Goal: Task Accomplishment & Management: Complete application form

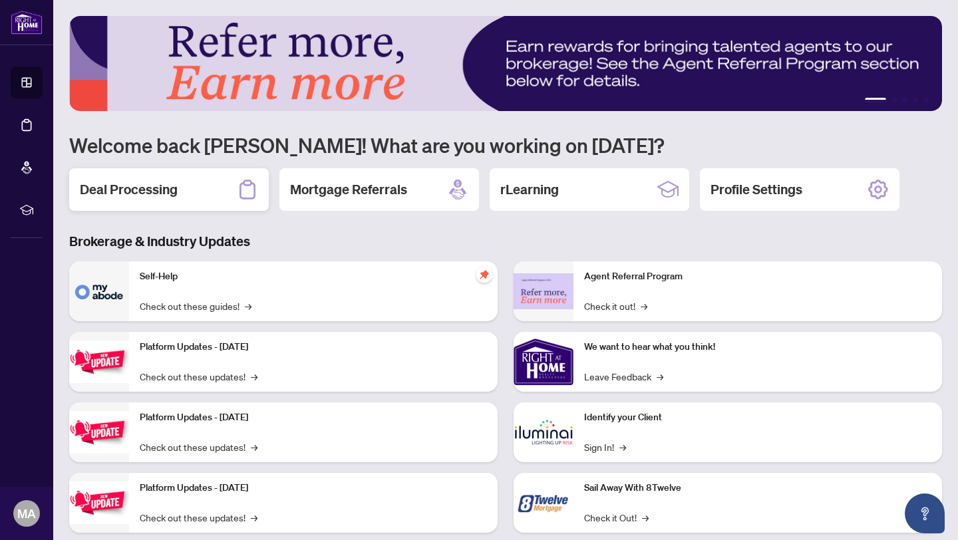
click at [199, 177] on div "Deal Processing" at bounding box center [169, 189] width 200 height 43
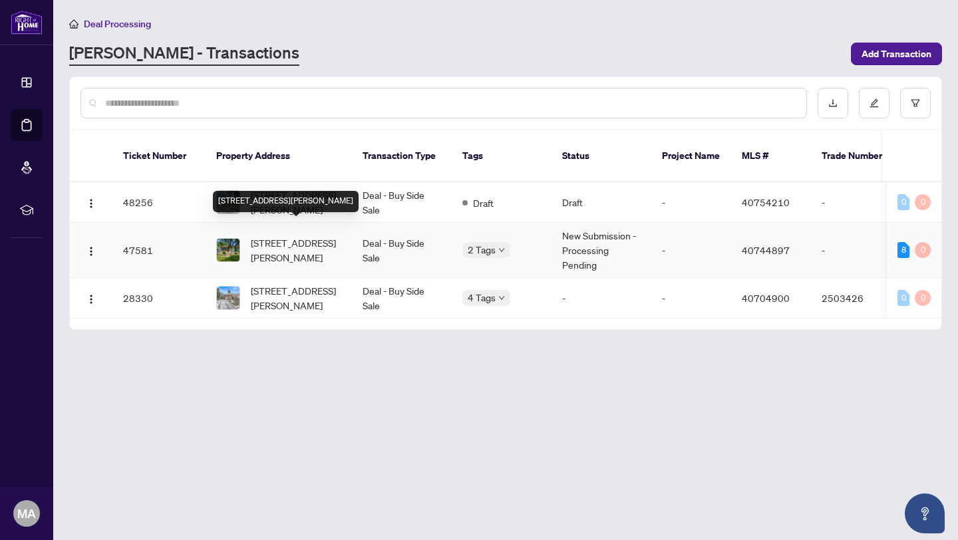
click at [287, 238] on span "[STREET_ADDRESS][PERSON_NAME]" at bounding box center [296, 249] width 90 height 29
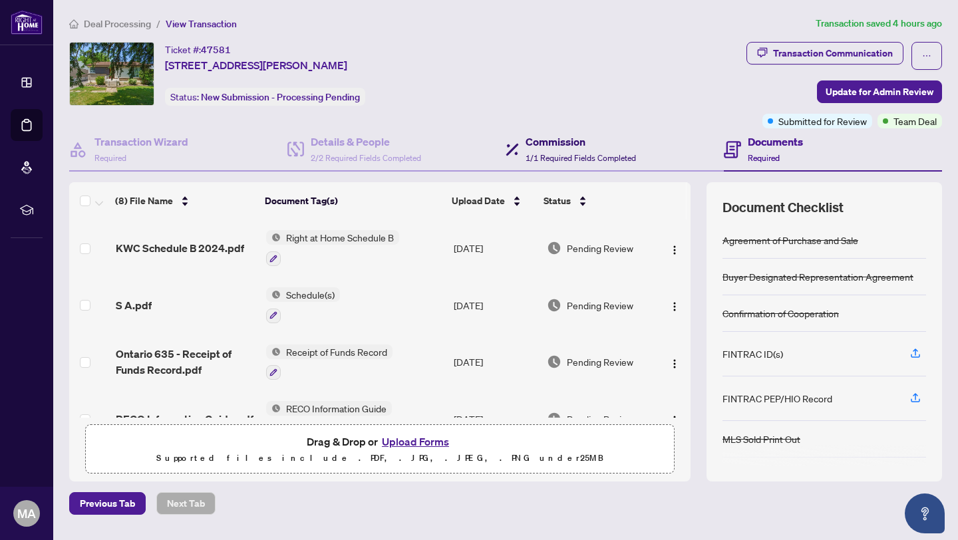
click at [586, 154] on span "1/1 Required Fields Completed" at bounding box center [580, 158] width 110 height 10
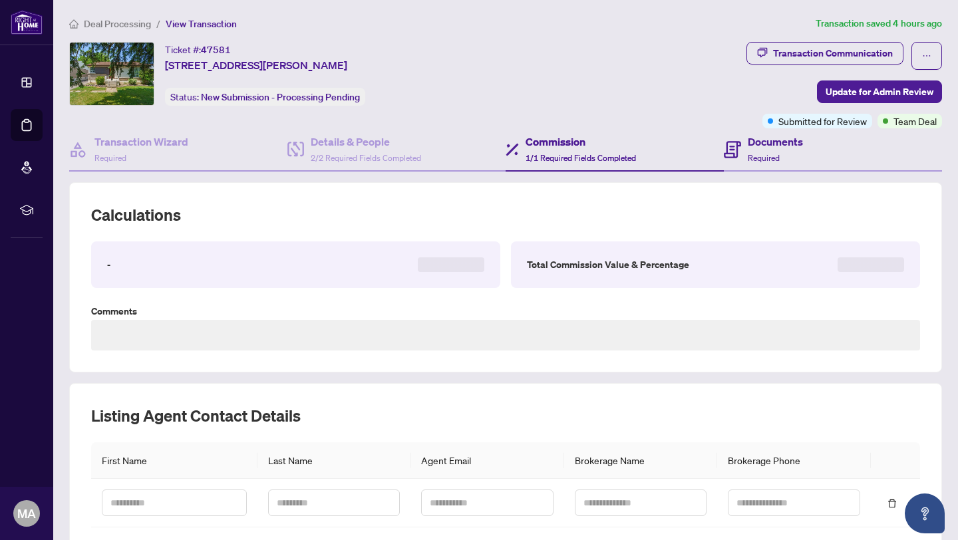
type textarea "**********"
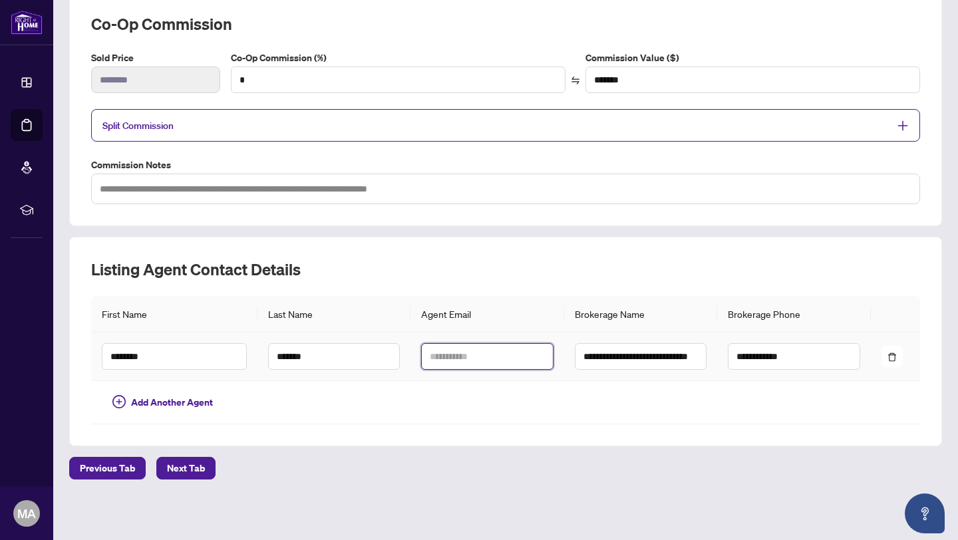
scroll to position [90, 0]
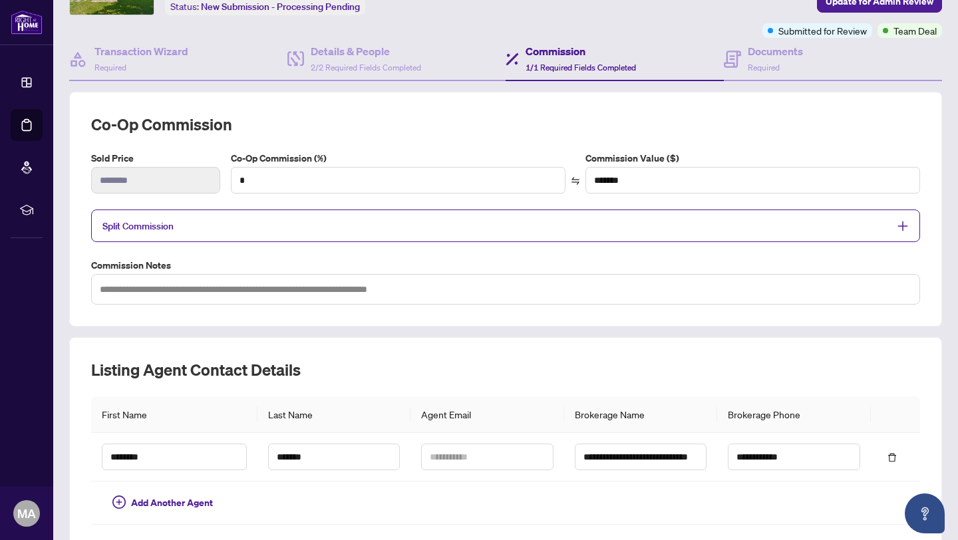
click at [392, 258] on label "Commission Notes" at bounding box center [505, 265] width 829 height 15
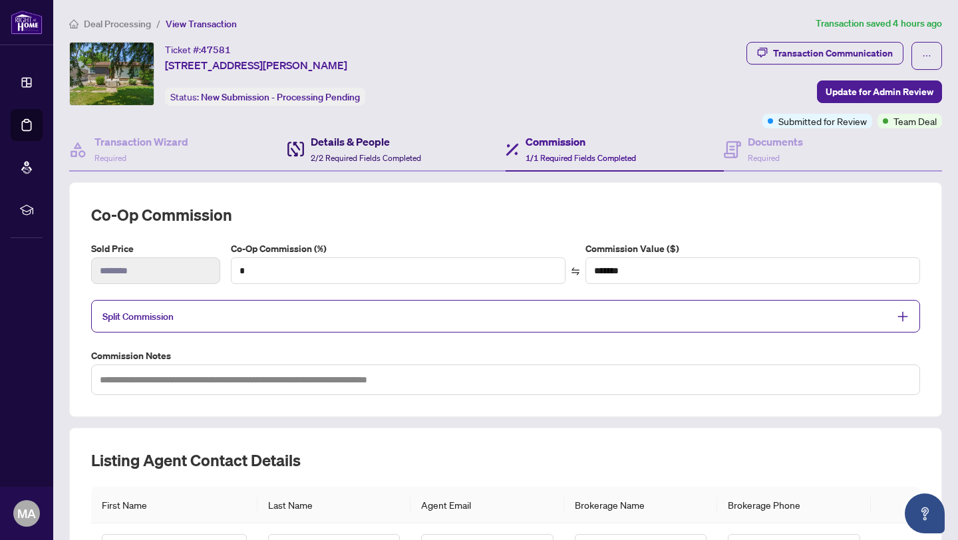
click at [372, 157] on span "2/2 Required Fields Completed" at bounding box center [366, 158] width 110 height 10
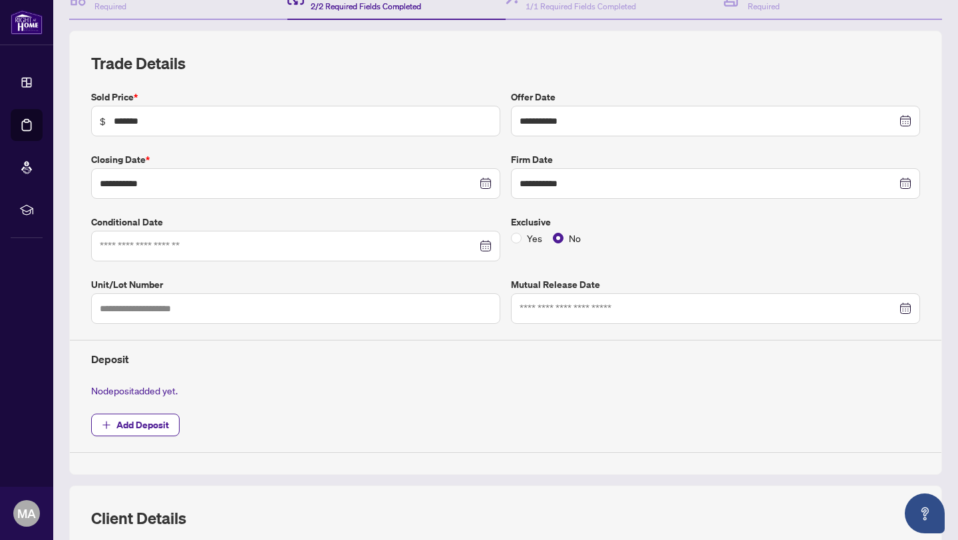
scroll to position [149, 0]
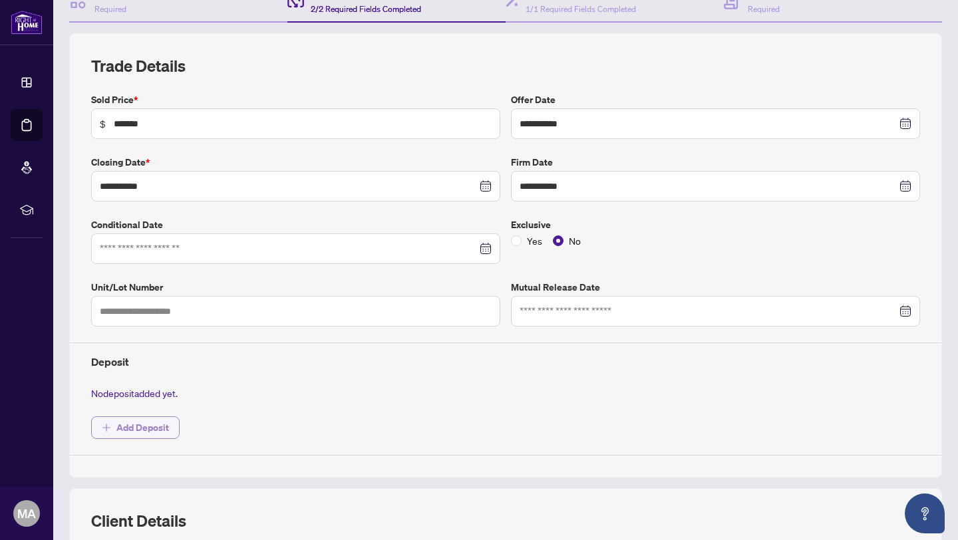
click at [162, 430] on span "Add Deposit" at bounding box center [142, 427] width 53 height 21
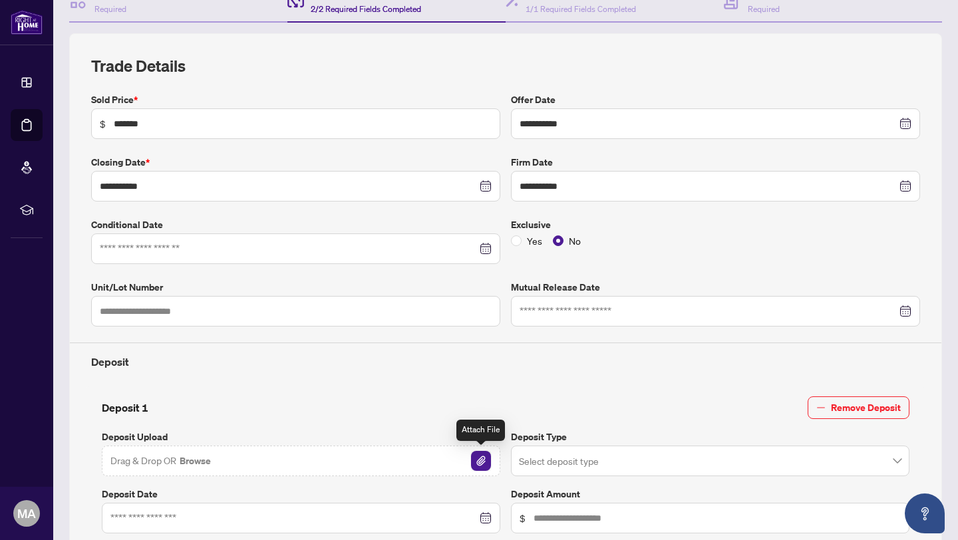
click at [480, 465] on img "button" at bounding box center [481, 461] width 20 height 20
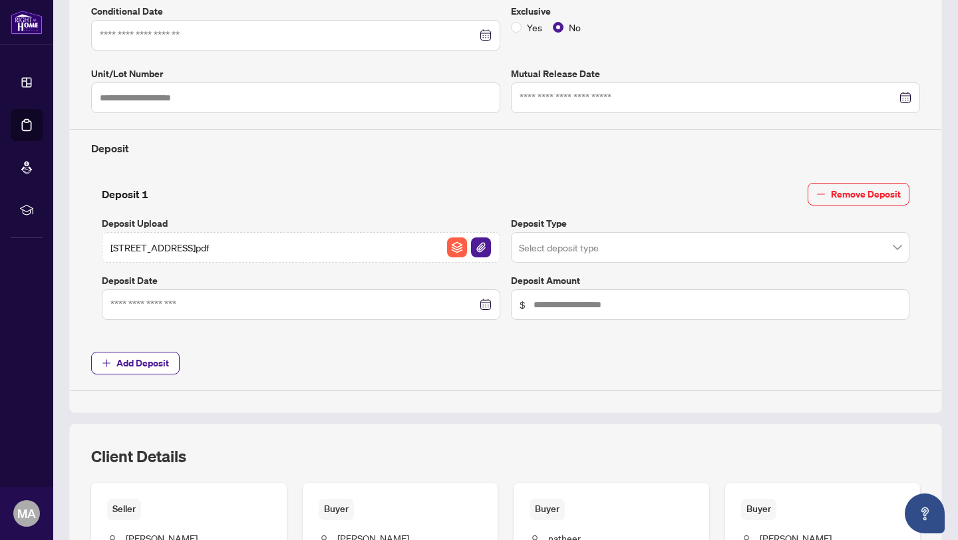
scroll to position [363, 0]
click at [561, 249] on input "search" at bounding box center [704, 248] width 371 height 29
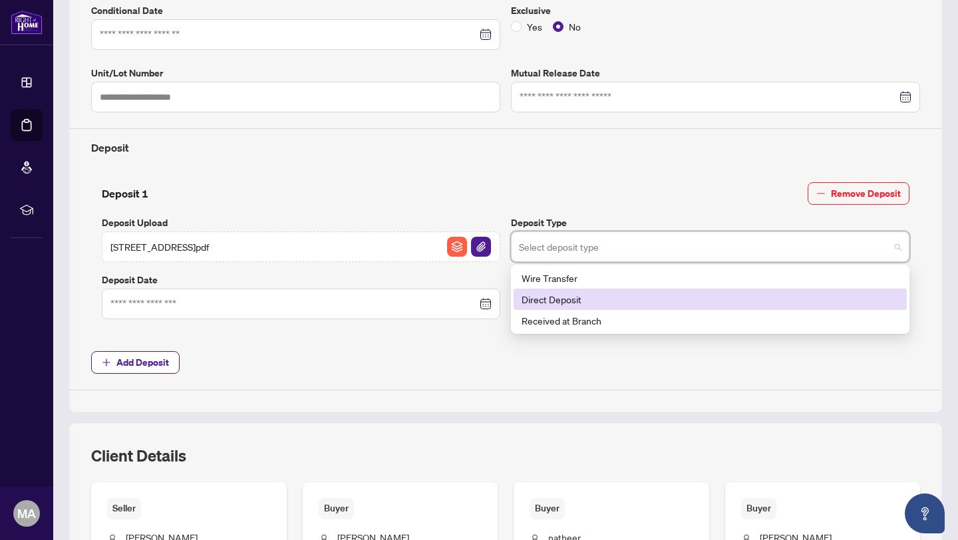
click at [553, 279] on div "Wire Transfer" at bounding box center [709, 278] width 377 height 15
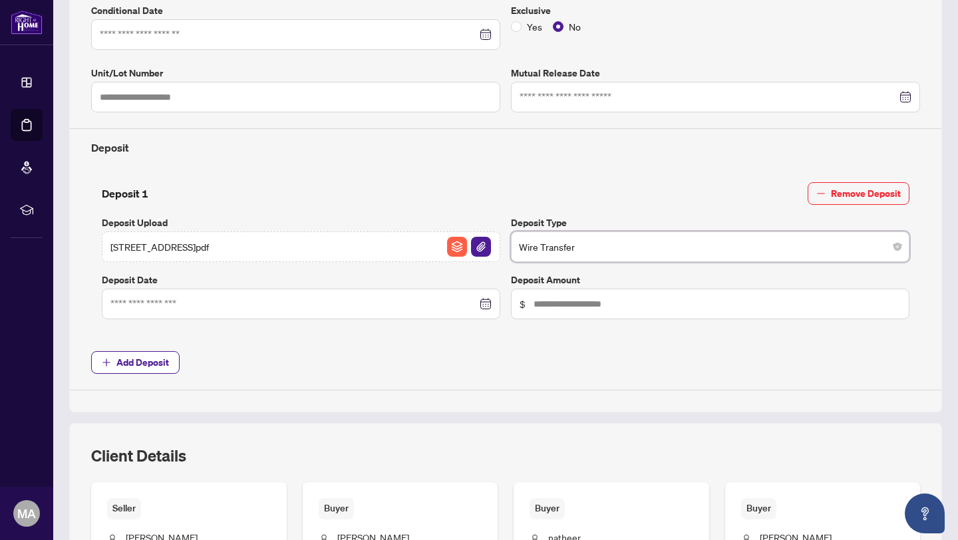
click at [485, 301] on div at bounding box center [300, 304] width 381 height 15
click at [488, 305] on div at bounding box center [300, 304] width 381 height 15
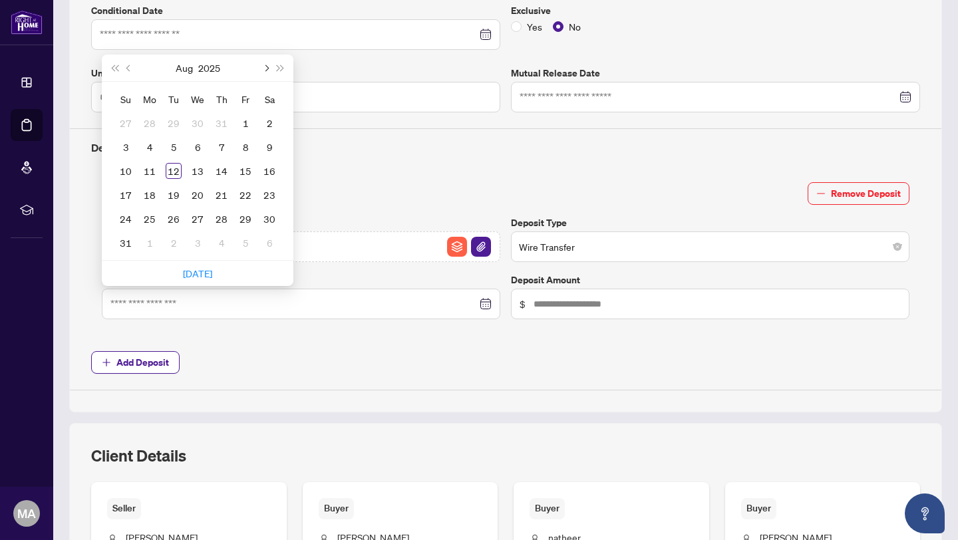
click at [269, 69] on button "Next month (PageDown)" at bounding box center [265, 68] width 15 height 27
click at [125, 67] on button "Previous month (PageUp)" at bounding box center [129, 68] width 15 height 27
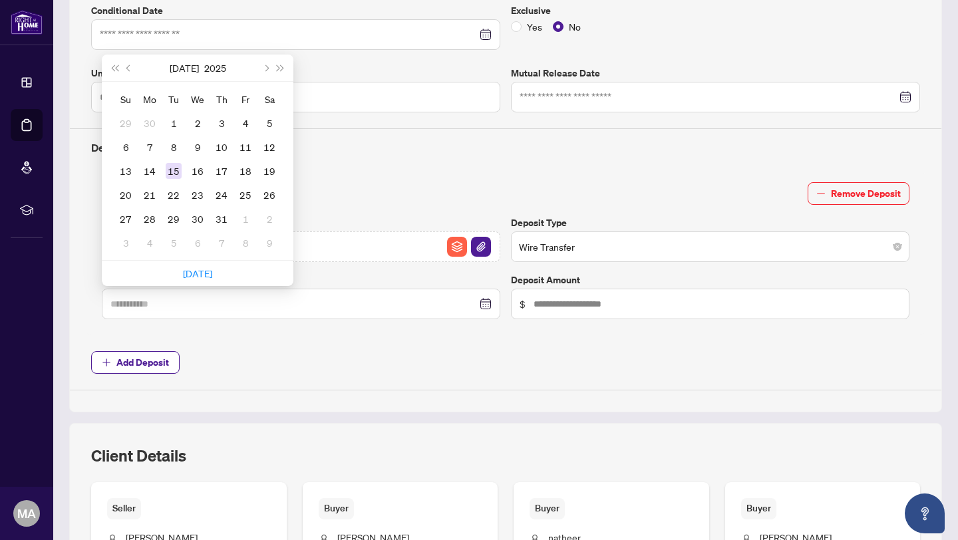
scroll to position [364, 0]
type input "**********"
click at [147, 200] on div "21" at bounding box center [150, 195] width 16 height 16
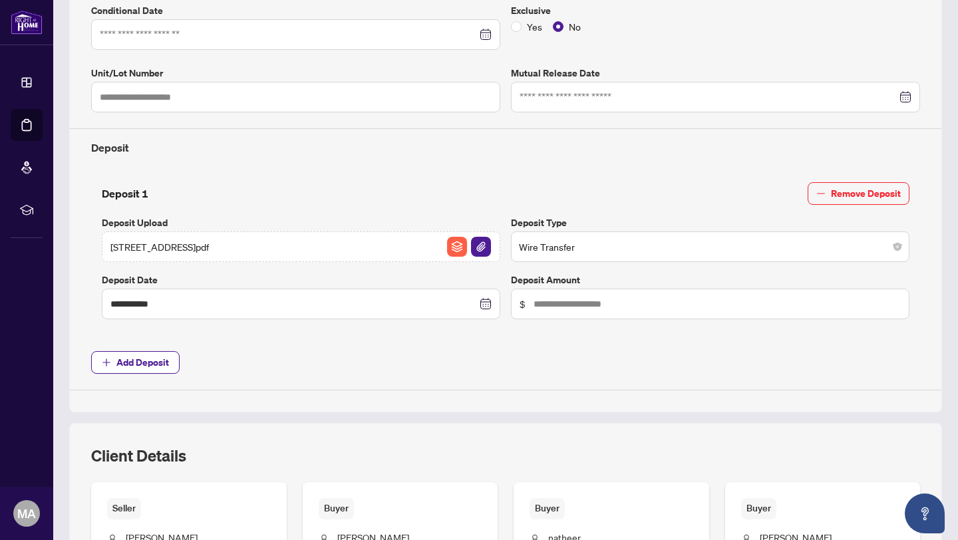
click at [503, 326] on div "**********" at bounding box center [505, 254] width 839 height 164
click at [551, 308] on input "text" at bounding box center [716, 304] width 367 height 15
type input "******"
click at [551, 353] on span "Add Deposit" at bounding box center [505, 362] width 829 height 23
click at [315, 365] on span "Add Deposit" at bounding box center [505, 362] width 829 height 23
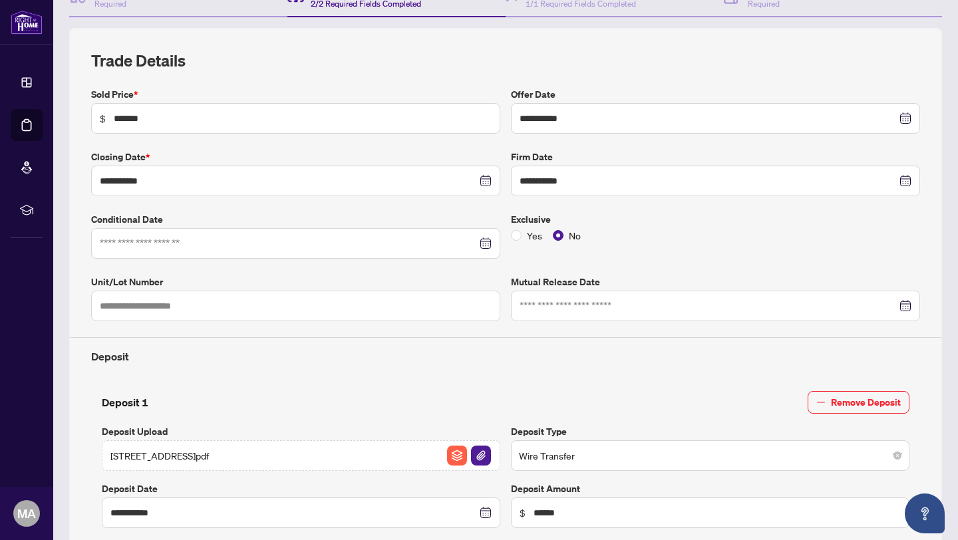
scroll to position [0, 0]
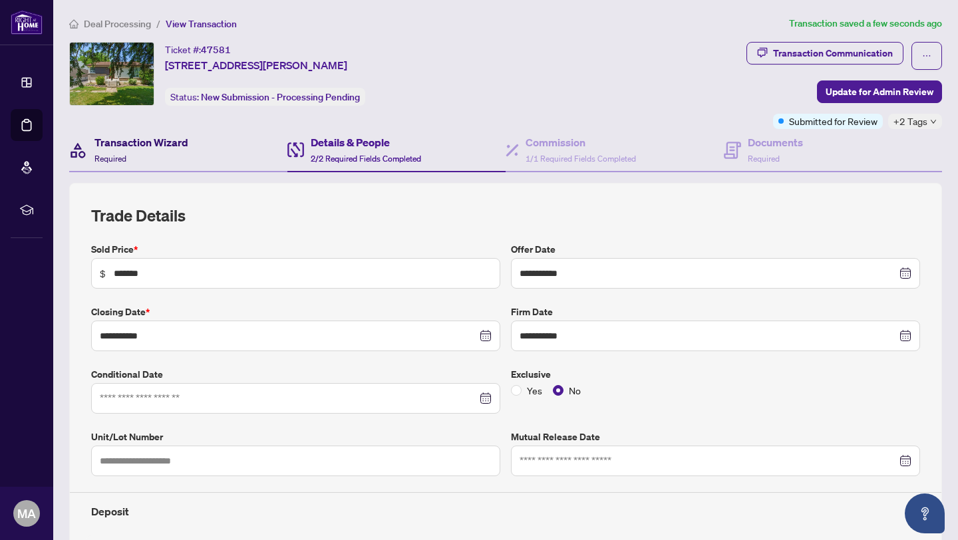
click at [139, 159] on div "Transaction Wizard Required" at bounding box center [141, 149] width 94 height 31
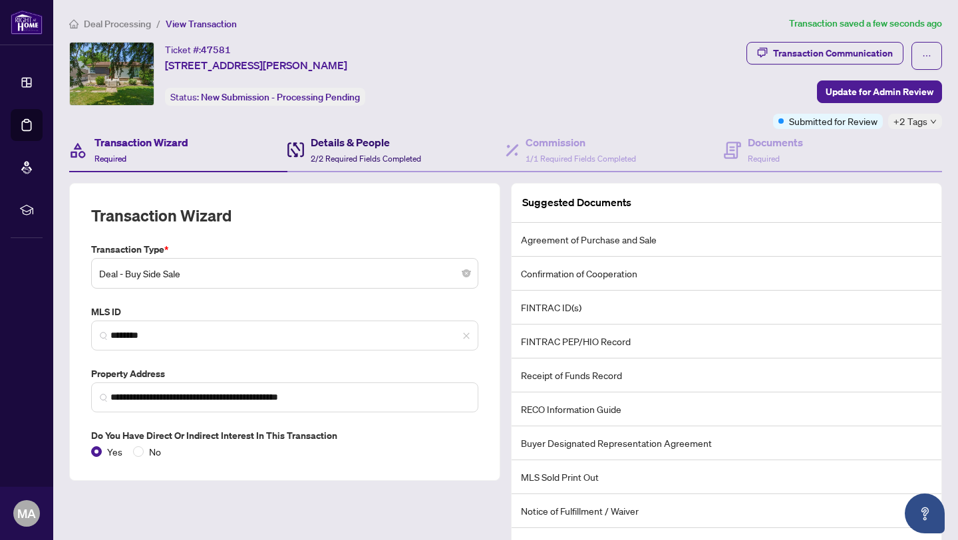
click at [353, 158] on span "2/2 Required Fields Completed" at bounding box center [366, 159] width 110 height 10
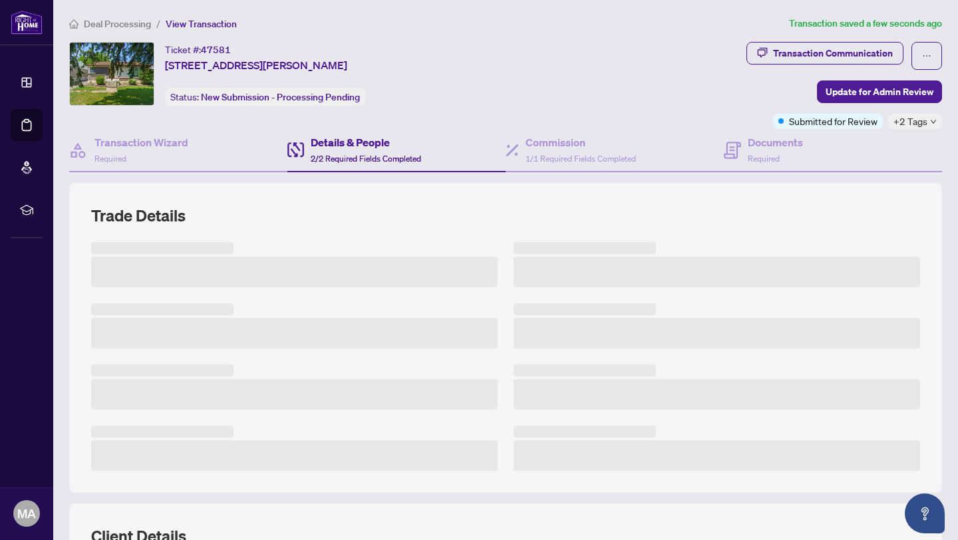
click at [792, 173] on div "Transaction Wizard Required Details & People 2/2 Required Fields Completed Comm…" at bounding box center [505, 529] width 873 height 800
click at [788, 152] on div "Documents Required" at bounding box center [775, 149] width 55 height 31
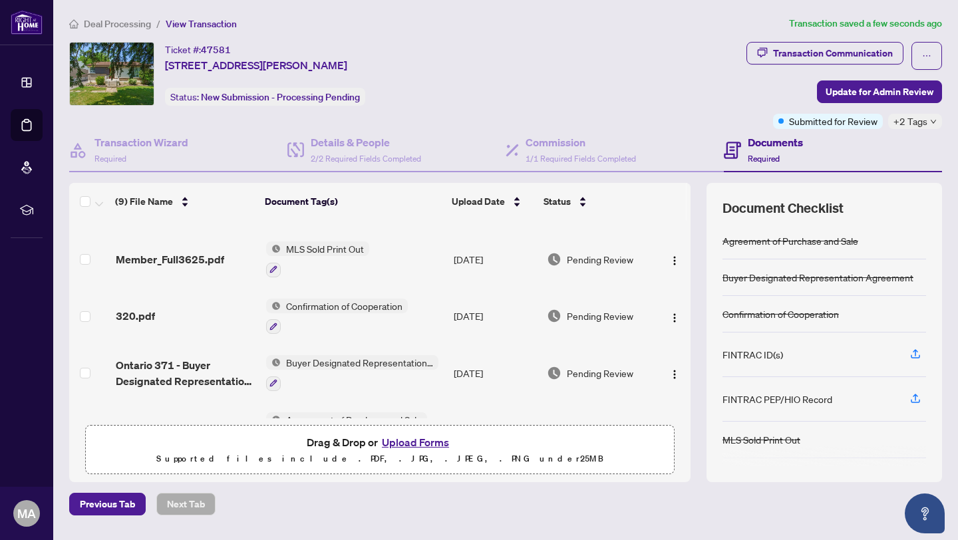
scroll to position [271, 0]
click at [208, 268] on td "Member_Full3625.pdf" at bounding box center [185, 258] width 150 height 57
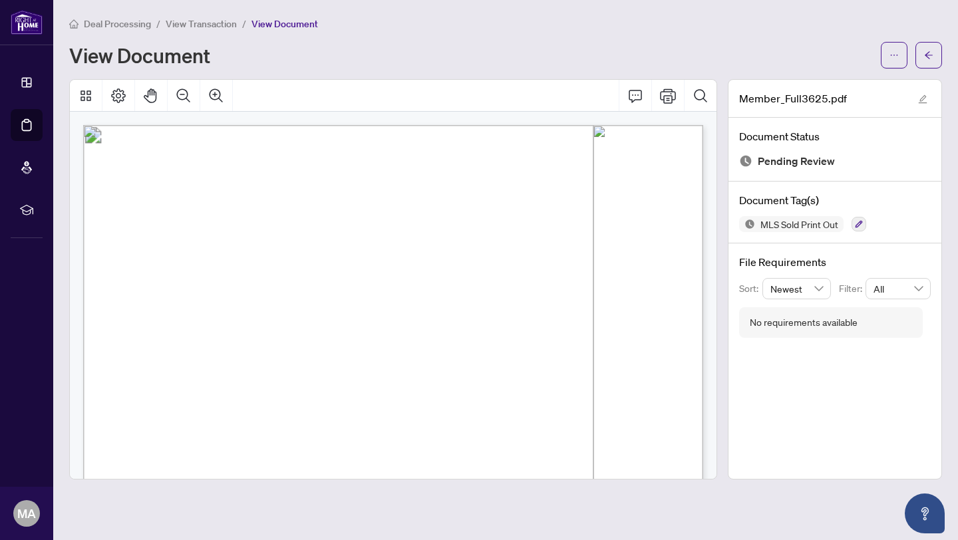
drag, startPoint x: 609, startPoint y: 208, endPoint x: 645, endPoint y: 207, distance: 35.3
click at [555, 125] on span "Listing ID: 40744897" at bounding box center [555, 125] width 0 height 0
click at [930, 57] on icon "arrow-left" at bounding box center [928, 55] width 9 height 9
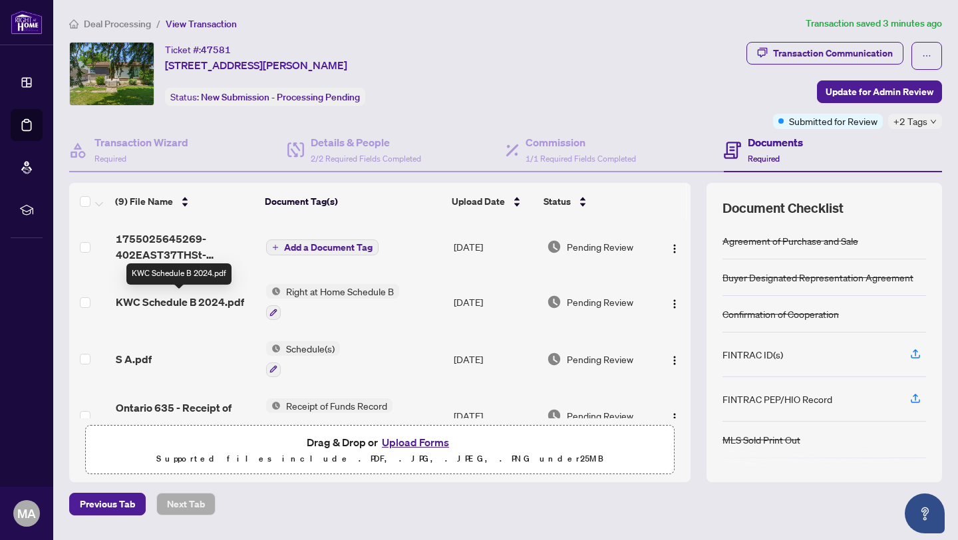
click at [189, 304] on span "KWC Schedule B 2024.pdf" at bounding box center [180, 302] width 128 height 16
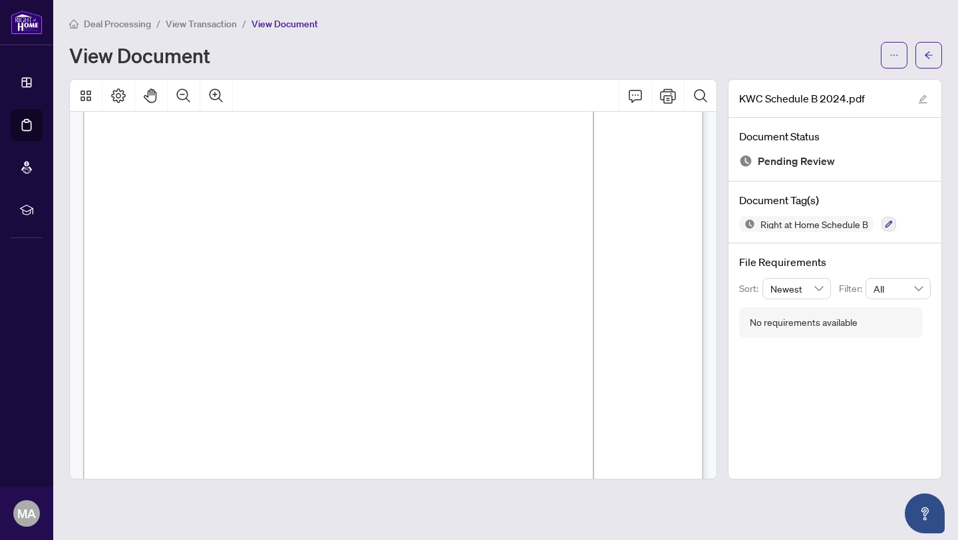
scroll to position [917, 0]
click at [929, 57] on icon "arrow-left" at bounding box center [929, 54] width 8 height 7
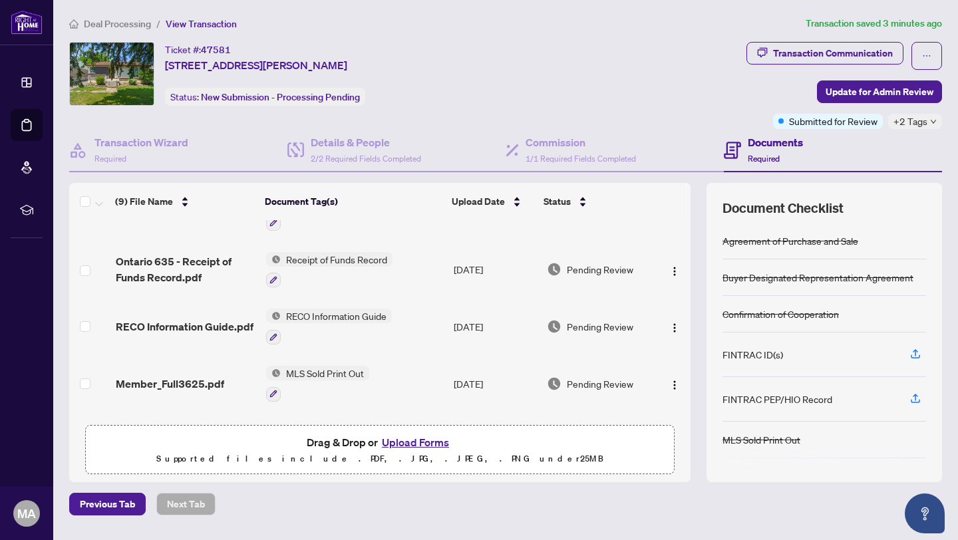
scroll to position [311, 0]
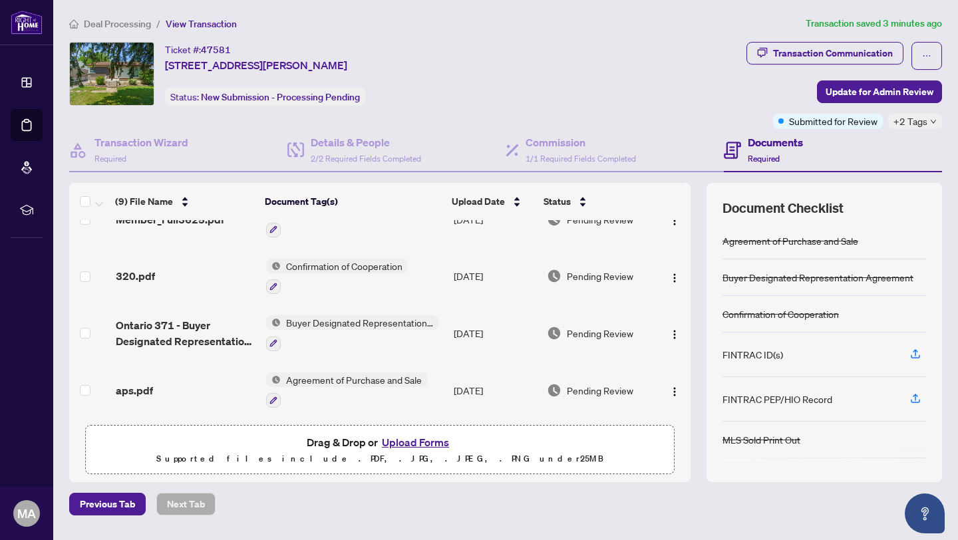
click at [324, 281] on div at bounding box center [337, 287] width 142 height 16
click at [317, 384] on div "Agreement of Purchase and Sale" at bounding box center [346, 390] width 161 height 36
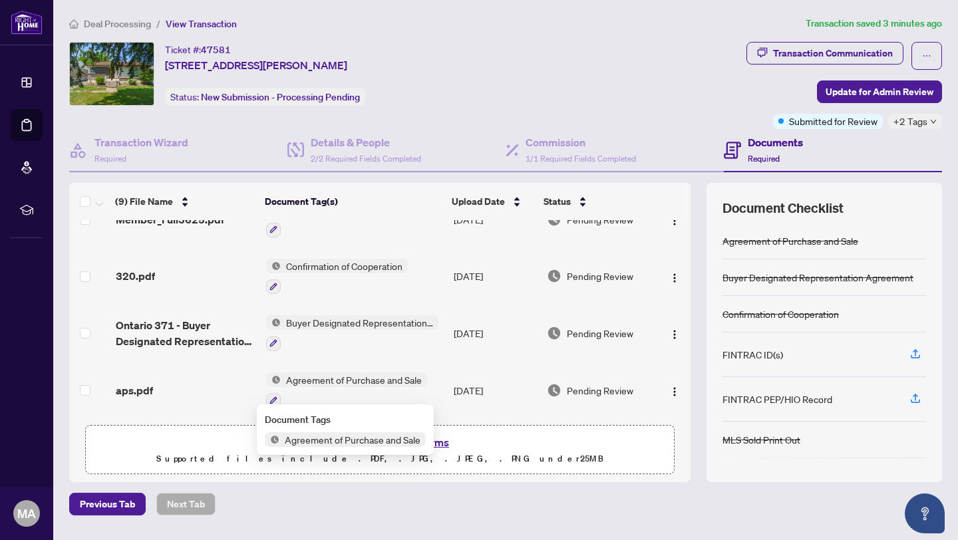
click at [183, 385] on div "aps.pdf" at bounding box center [186, 390] width 140 height 16
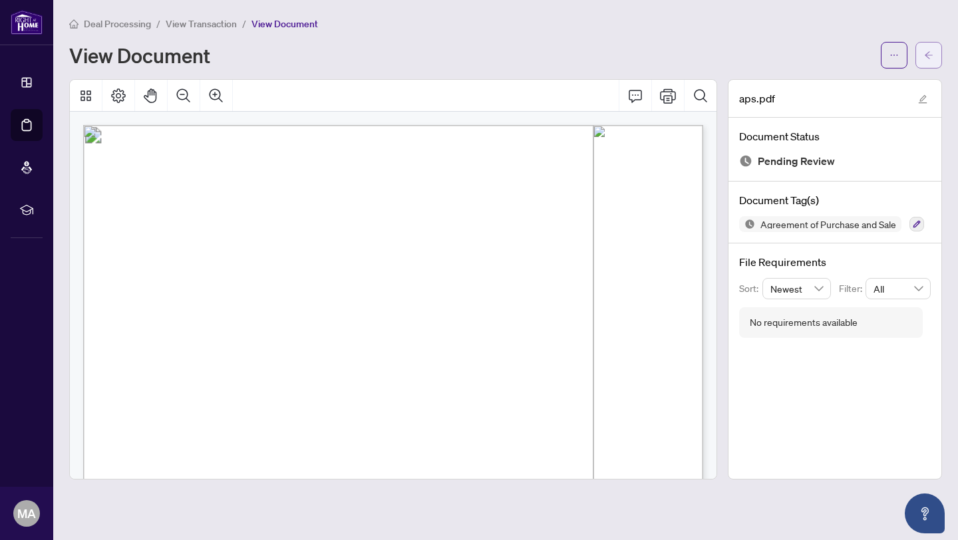
click at [932, 51] on icon "arrow-left" at bounding box center [928, 55] width 9 height 9
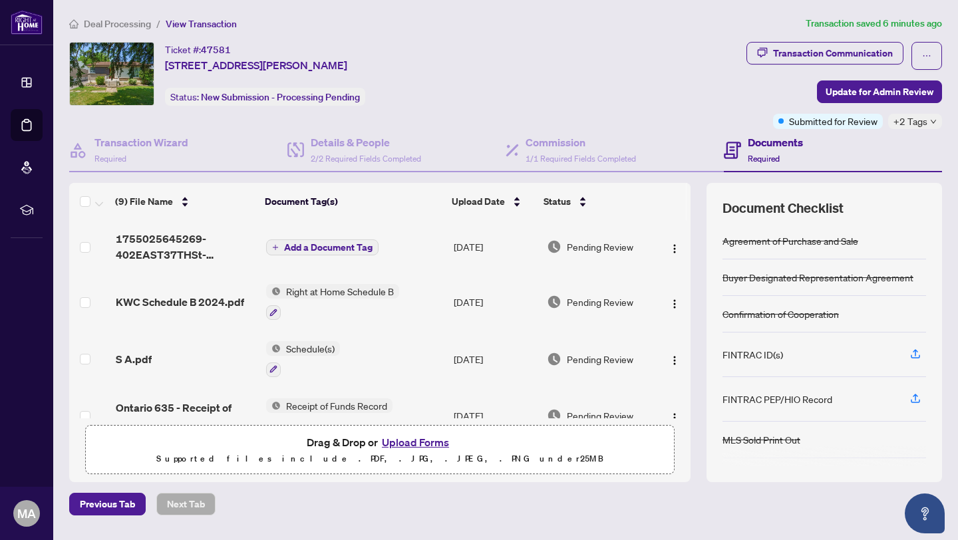
click at [428, 449] on button "Upload Forms" at bounding box center [415, 442] width 75 height 17
click at [418, 447] on button "Upload Forms" at bounding box center [415, 442] width 75 height 17
click at [337, 247] on span "Add a Document Tag" at bounding box center [328, 247] width 88 height 9
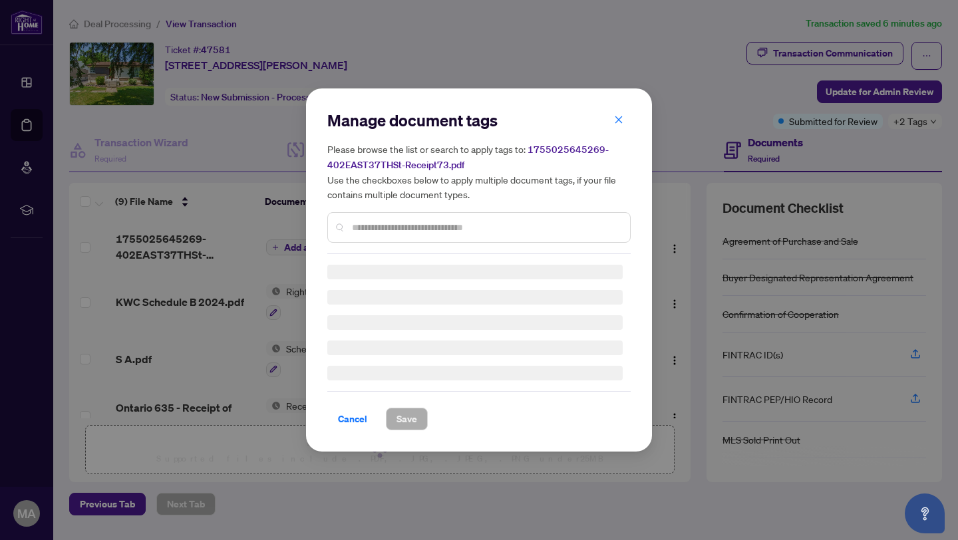
click at [383, 219] on div "Manage document tags Please browse the list or search to apply tags to: 1755025…" at bounding box center [478, 182] width 303 height 144
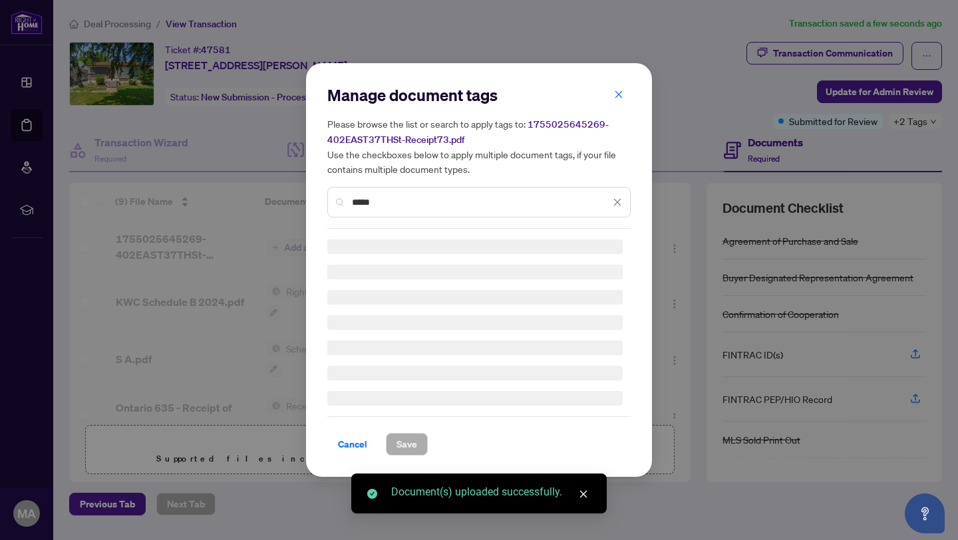
type input "******"
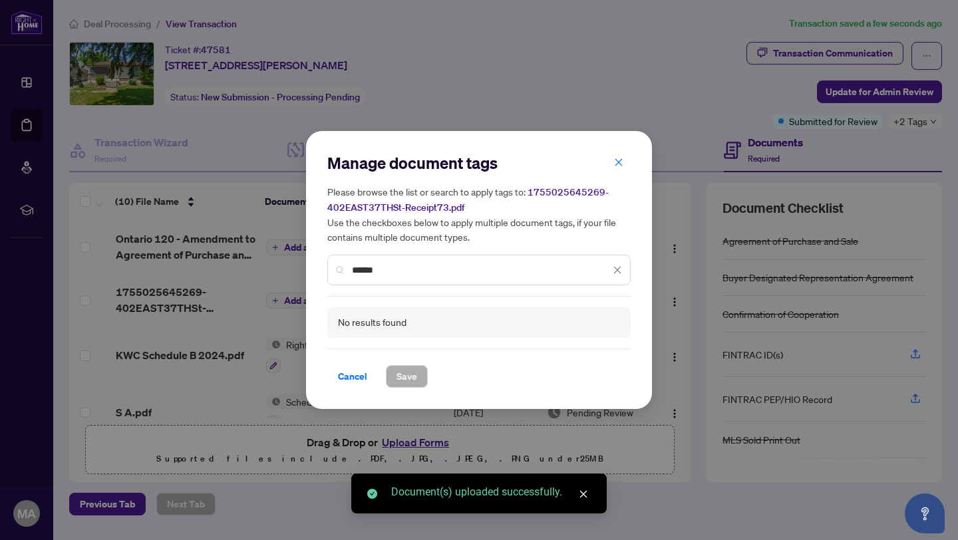
click at [410, 270] on input "******" at bounding box center [481, 270] width 258 height 15
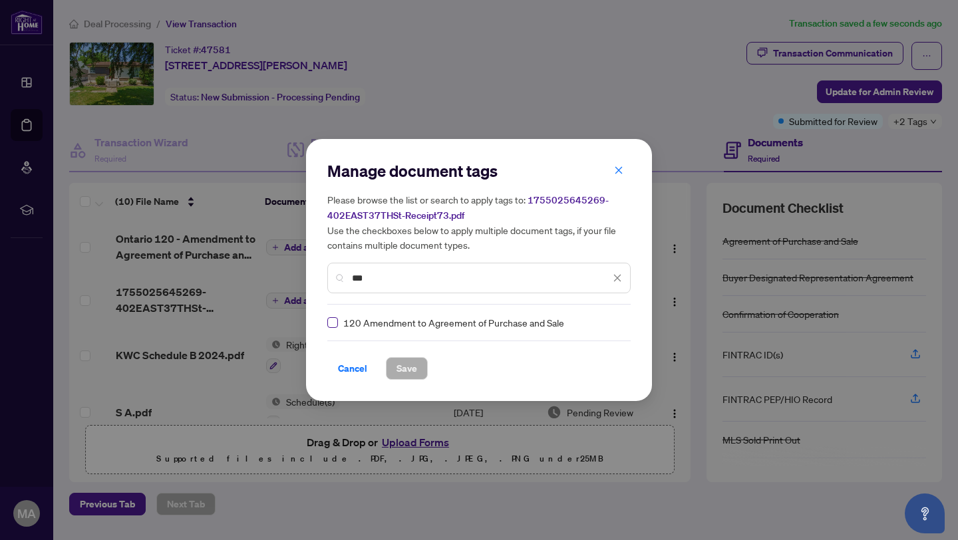
type input "***"
click at [410, 372] on span "Save" at bounding box center [406, 368] width 21 height 21
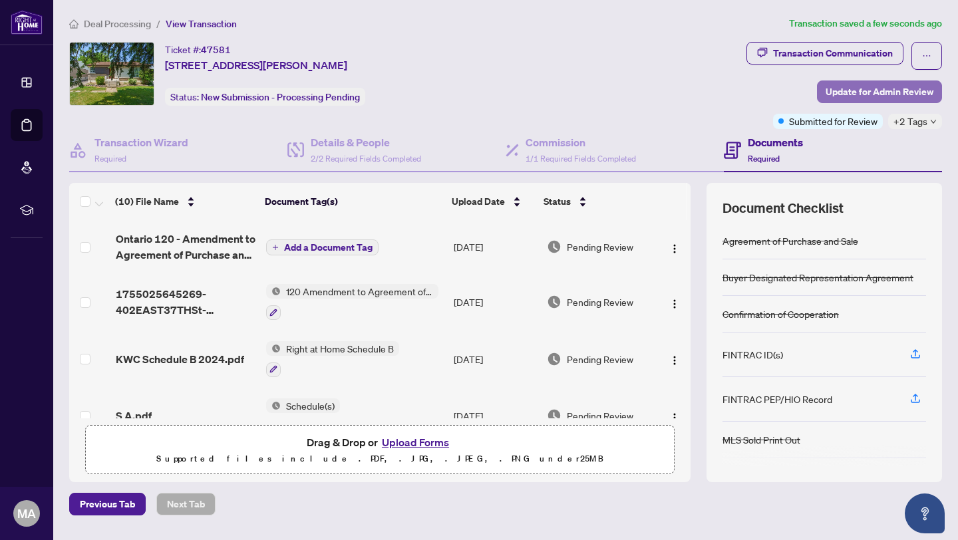
click at [875, 91] on span "Update for Admin Review" at bounding box center [879, 91] width 108 height 21
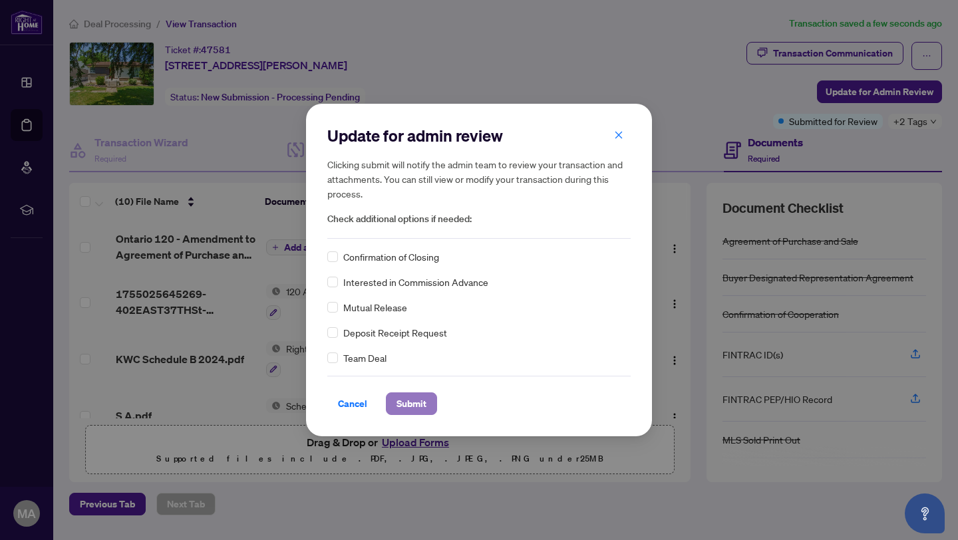
click at [408, 402] on span "Submit" at bounding box center [411, 403] width 30 height 21
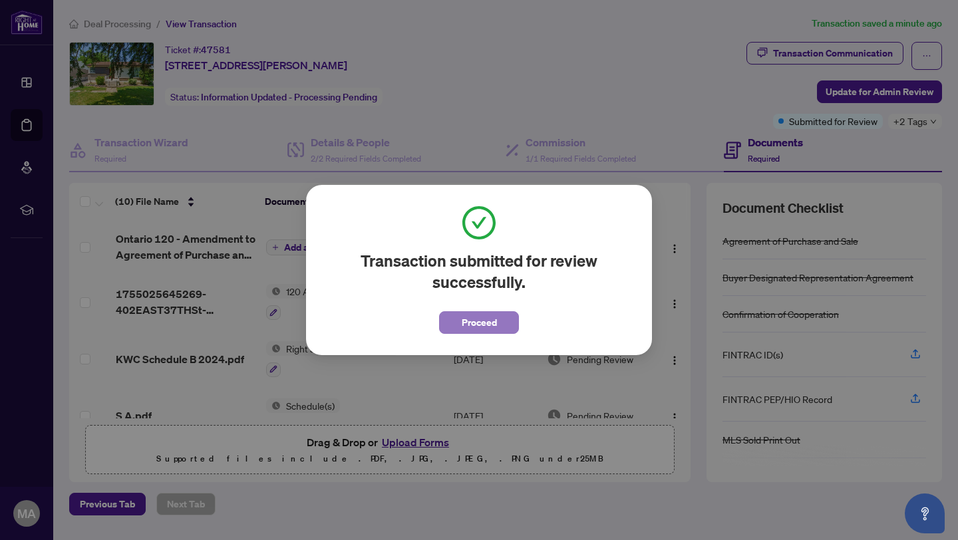
click at [485, 322] on span "Proceed" at bounding box center [479, 322] width 35 height 21
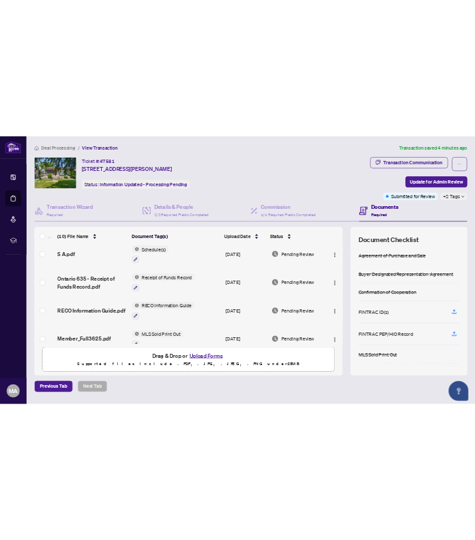
scroll to position [177, 0]
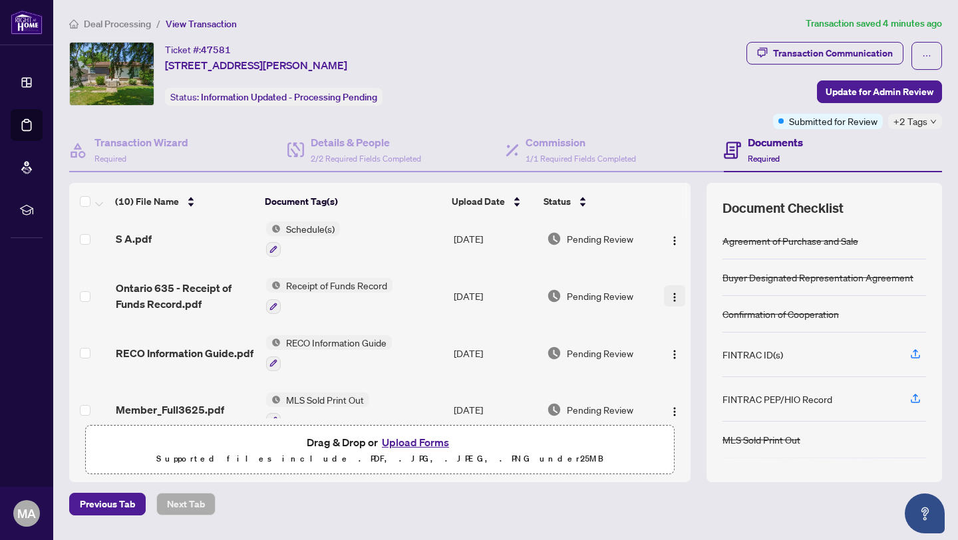
click at [669, 299] on img "button" at bounding box center [674, 297] width 11 height 11
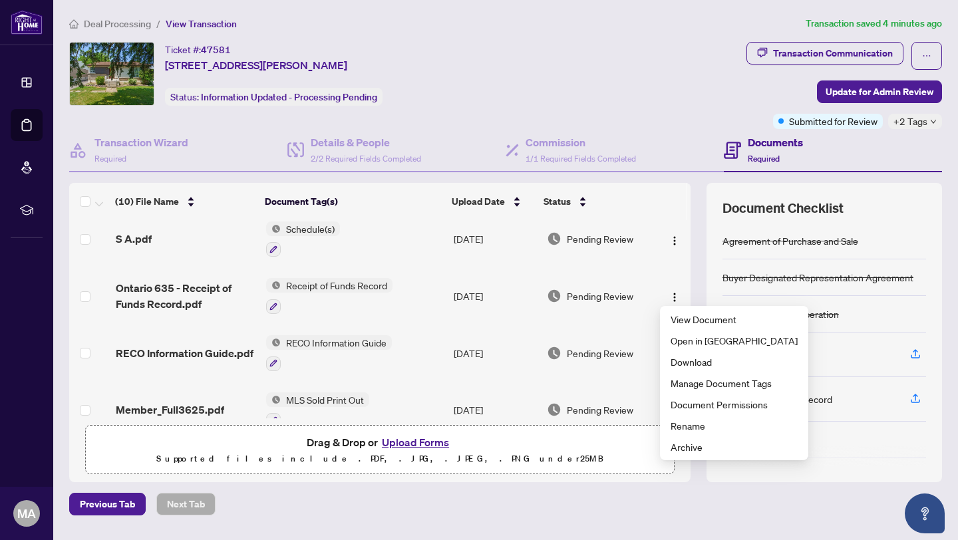
click at [163, 297] on span "Ontario 635 - Receipt of Funds Record.pdf" at bounding box center [186, 296] width 140 height 32
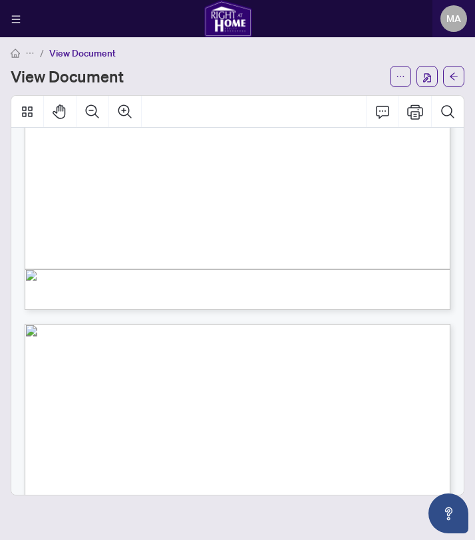
scroll to position [570, 0]
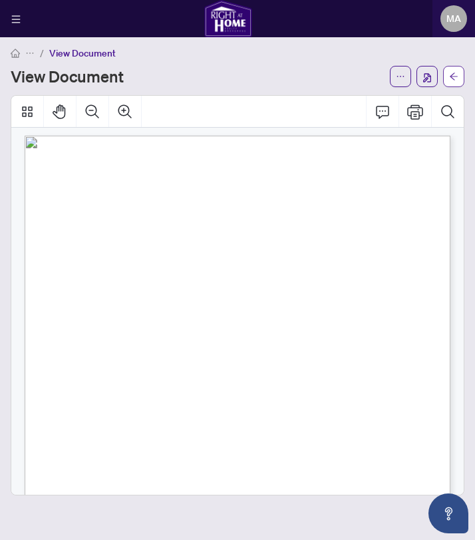
click at [451, 78] on icon "arrow-left" at bounding box center [453, 76] width 9 height 9
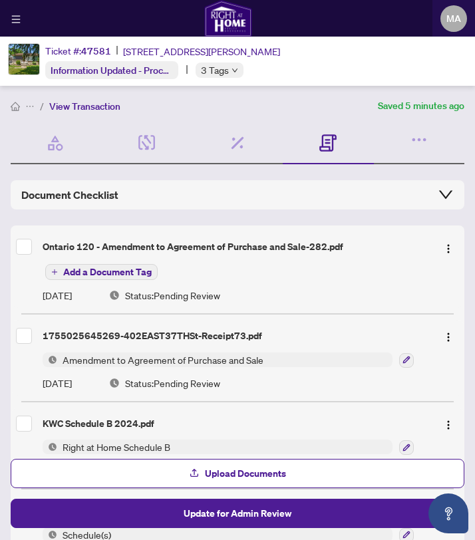
click at [46, 353] on img at bounding box center [50, 360] width 15 height 15
click at [64, 348] on div "1755025645269-402EAST37THSt-Receipt73.pdf Amendment to Agreement of Purchase an…" at bounding box center [238, 358] width 454 height 76
click at [67, 336] on div "1755025645269-402EAST37THSt-Receipt73.pdf" at bounding box center [235, 336] width 384 height 15
click at [444, 335] on img "button" at bounding box center [448, 337] width 11 height 11
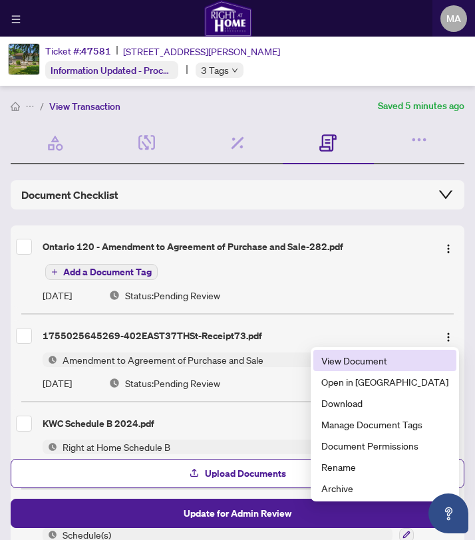
click at [409, 358] on span "View Document" at bounding box center [384, 360] width 127 height 15
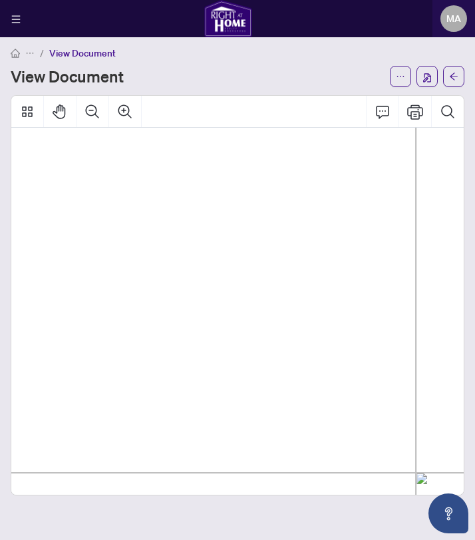
scroll to position [178, 629]
click at [455, 77] on icon "arrow-left" at bounding box center [453, 76] width 9 height 9
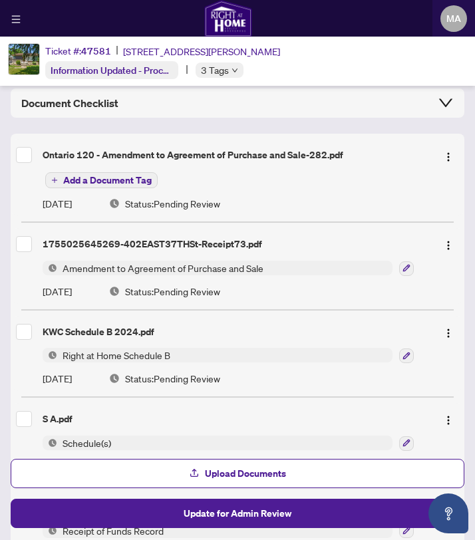
scroll to position [104, 0]
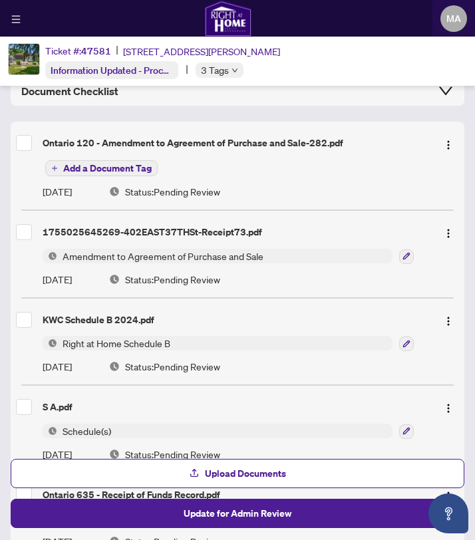
click at [101, 321] on div "KWC Schedule B 2024.pdf" at bounding box center [235, 320] width 384 height 15
click at [110, 339] on span "Right at Home Schedule B" at bounding box center [116, 343] width 118 height 15
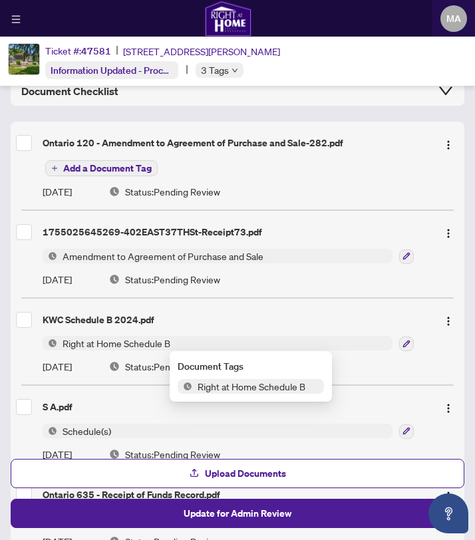
click at [138, 332] on div "KWC Schedule B 2024.pdf Right at Home Schedule B [DATE] Status: Pending Review" at bounding box center [238, 342] width 454 height 76
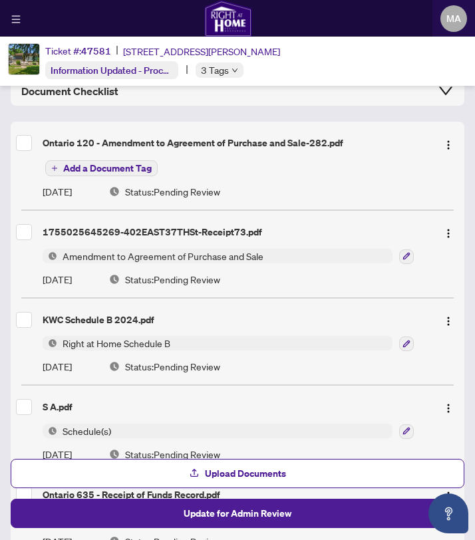
click at [132, 323] on div "KWC Schedule B 2024.pdf" at bounding box center [235, 320] width 384 height 15
click at [446, 313] on span "button" at bounding box center [448, 320] width 11 height 15
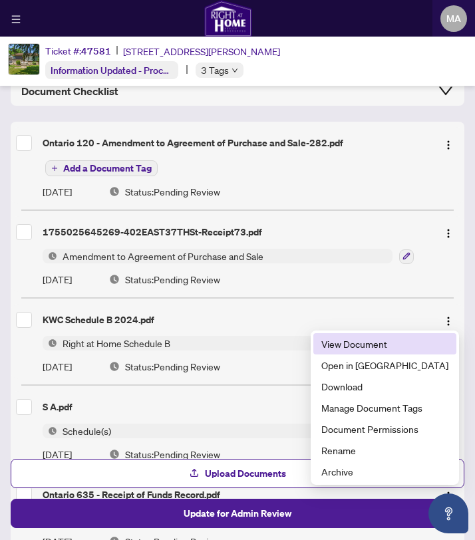
click at [414, 343] on span "View Document" at bounding box center [384, 344] width 127 height 15
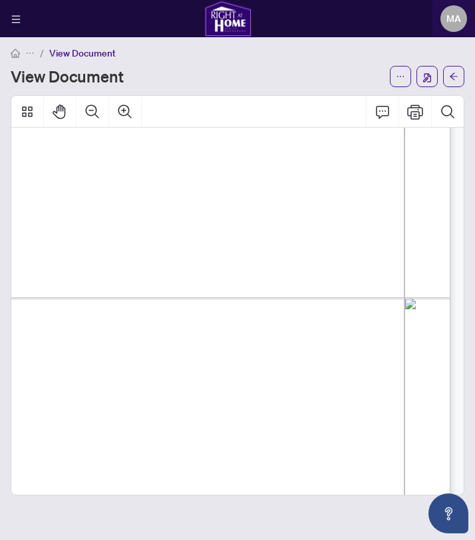
scroll to position [1117, 130]
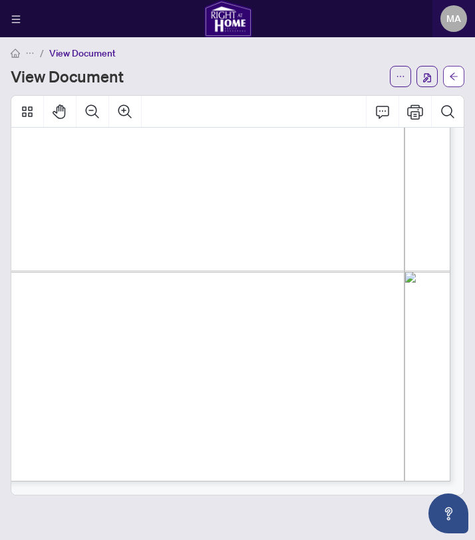
click at [462, 66] on button "button" at bounding box center [453, 76] width 21 height 21
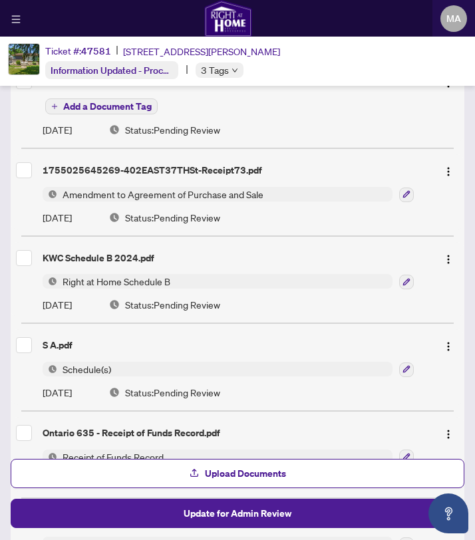
scroll to position [285, 0]
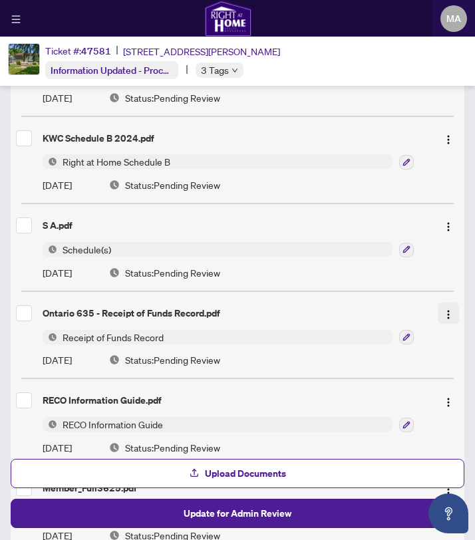
click at [442, 319] on button "button" at bounding box center [448, 313] width 21 height 21
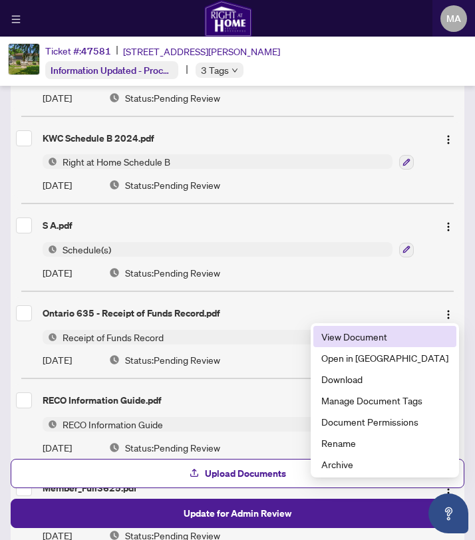
click at [422, 332] on span "View Document" at bounding box center [384, 336] width 127 height 15
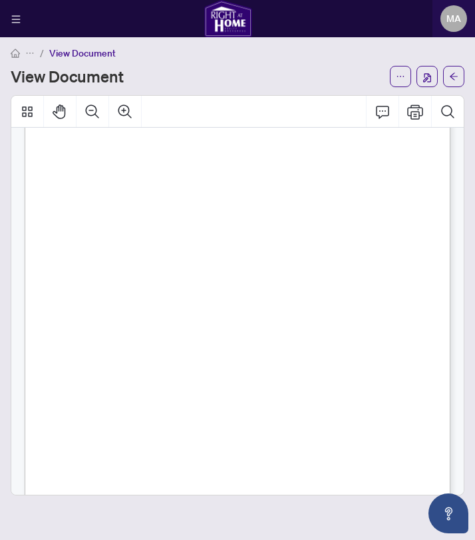
scroll to position [680, 0]
